Goal: Information Seeking & Learning: Find specific page/section

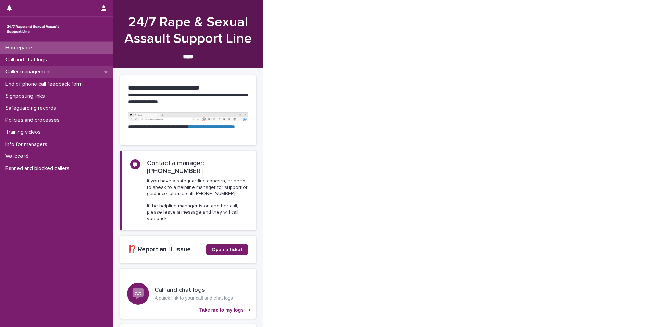
click at [28, 71] on p "Caller management" at bounding box center [30, 72] width 54 height 7
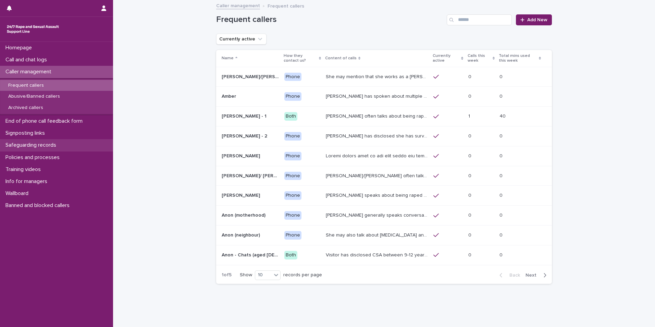
click at [39, 82] on p "Safeguarding records" at bounding box center [32, 145] width 59 height 7
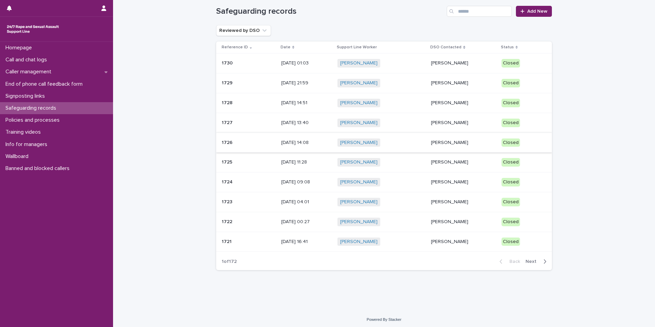
scroll to position [10, 0]
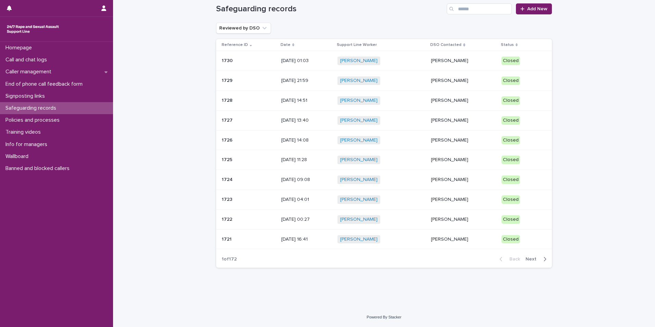
click at [168, 82] on span "Next" at bounding box center [533, 259] width 15 height 5
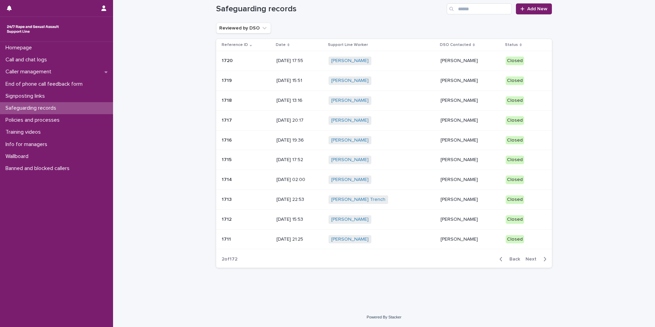
click at [168, 82] on span "Back" at bounding box center [513, 259] width 15 height 5
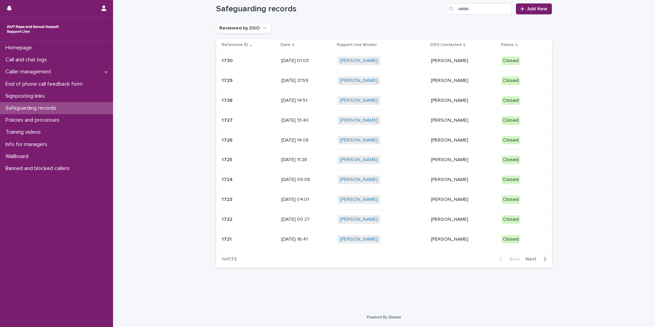
click at [168, 62] on p "[DATE] 01:03" at bounding box center [306, 61] width 51 height 6
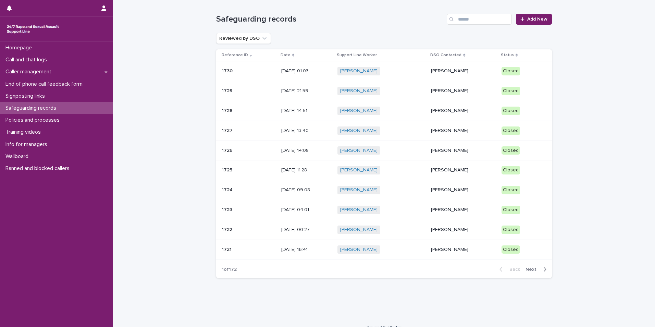
click at [168, 82] on p "[DATE] 21:59" at bounding box center [306, 91] width 51 height 6
click at [168, 82] on p "[DATE] 14:51" at bounding box center [306, 111] width 51 height 6
click at [168, 82] on p "[DATE] 13:40" at bounding box center [306, 131] width 51 height 6
click at [168, 82] on p "[DATE] 14:08" at bounding box center [306, 151] width 51 height 6
click at [168, 82] on div "[DATE] 09:08" at bounding box center [306, 189] width 51 height 7
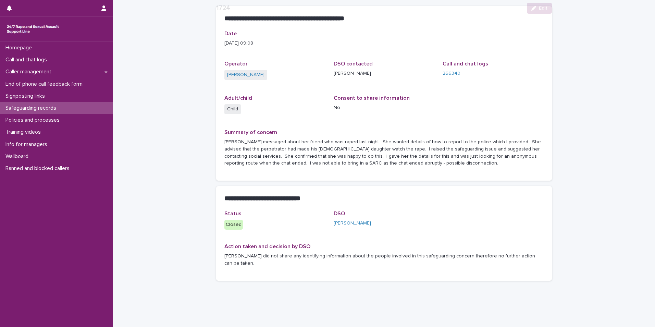
scroll to position [50, 0]
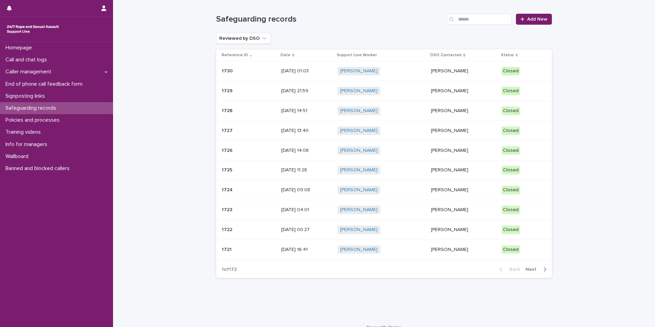
click at [168, 82] on p "[DATE] 09:08" at bounding box center [306, 190] width 51 height 6
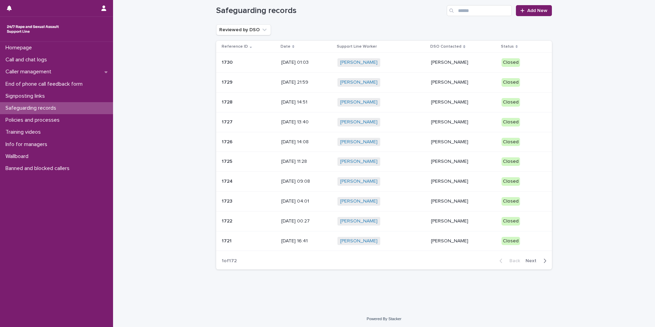
scroll to position [10, 0]
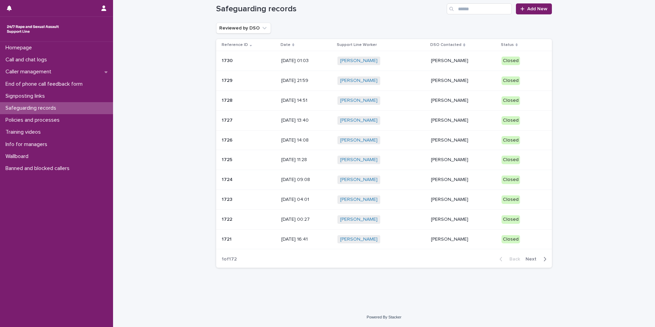
click at [168, 82] on p "[DATE] 09:08" at bounding box center [306, 180] width 51 height 6
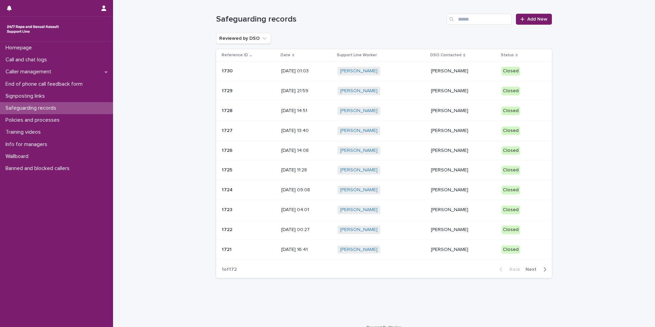
click at [168, 82] on p "[DATE] 04:01" at bounding box center [306, 210] width 51 height 6
click at [168, 82] on p "[DATE] 16:41" at bounding box center [306, 250] width 51 height 6
